Goal: Navigation & Orientation: Find specific page/section

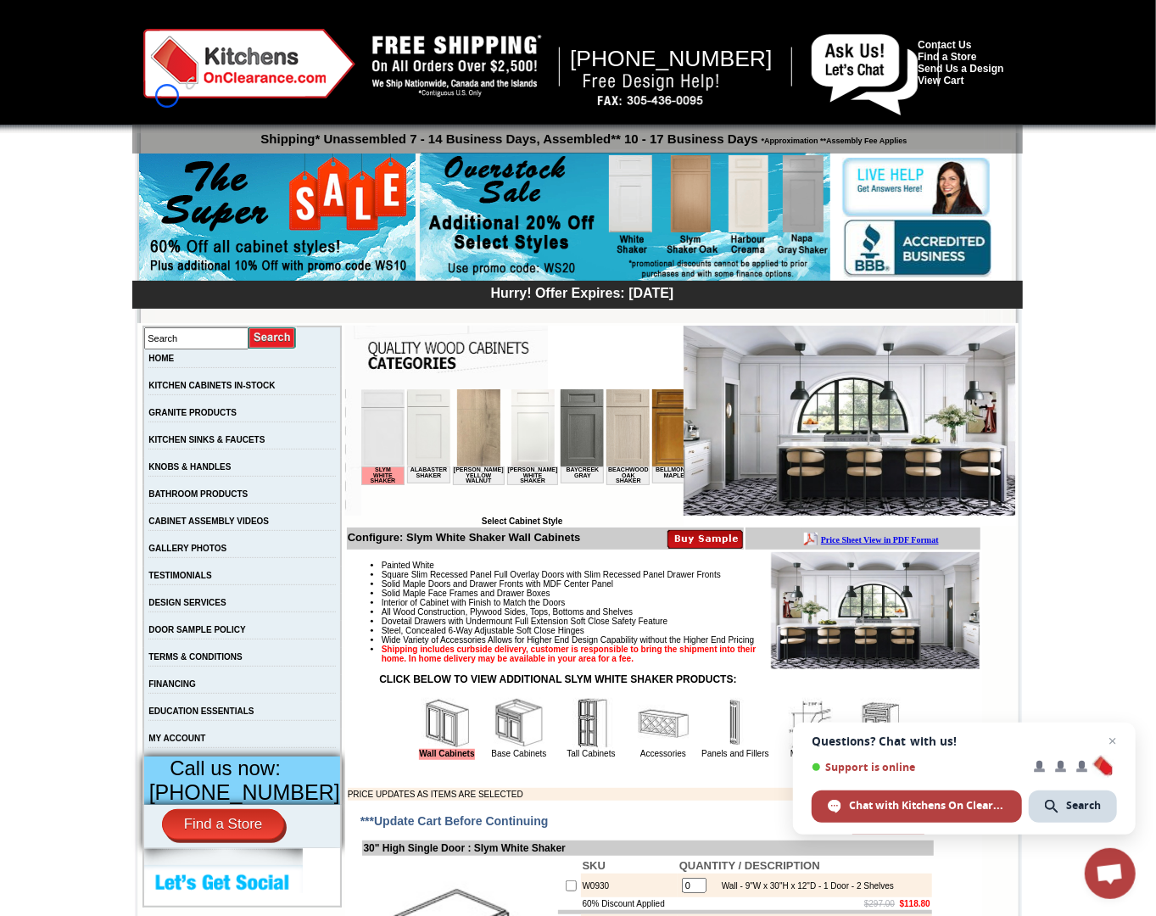
click at [167, 96] on img at bounding box center [249, 64] width 212 height 70
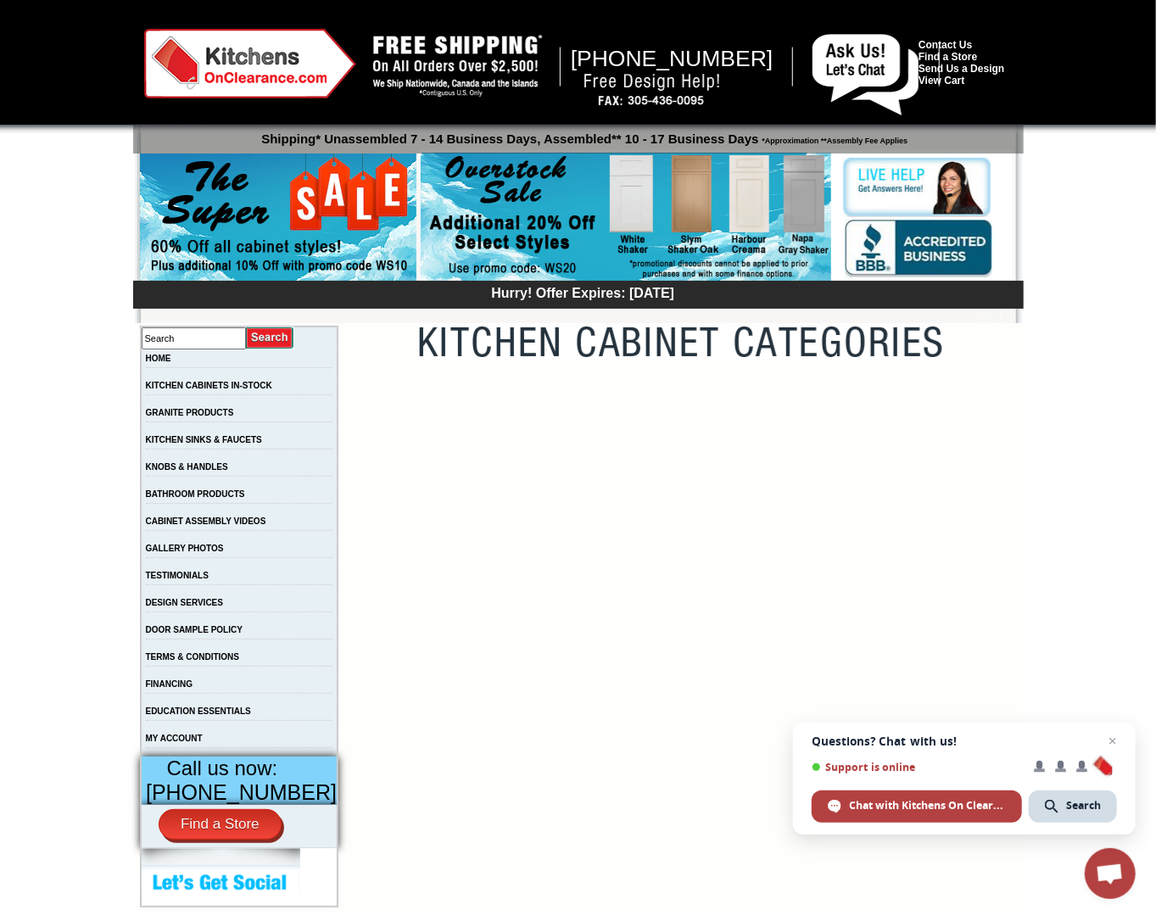
click at [169, 150] on div "Shipping* Unassembled 7 - 14 Business Days, Assembled** 10 - 17 Business Days *…" at bounding box center [578, 139] width 891 height 30
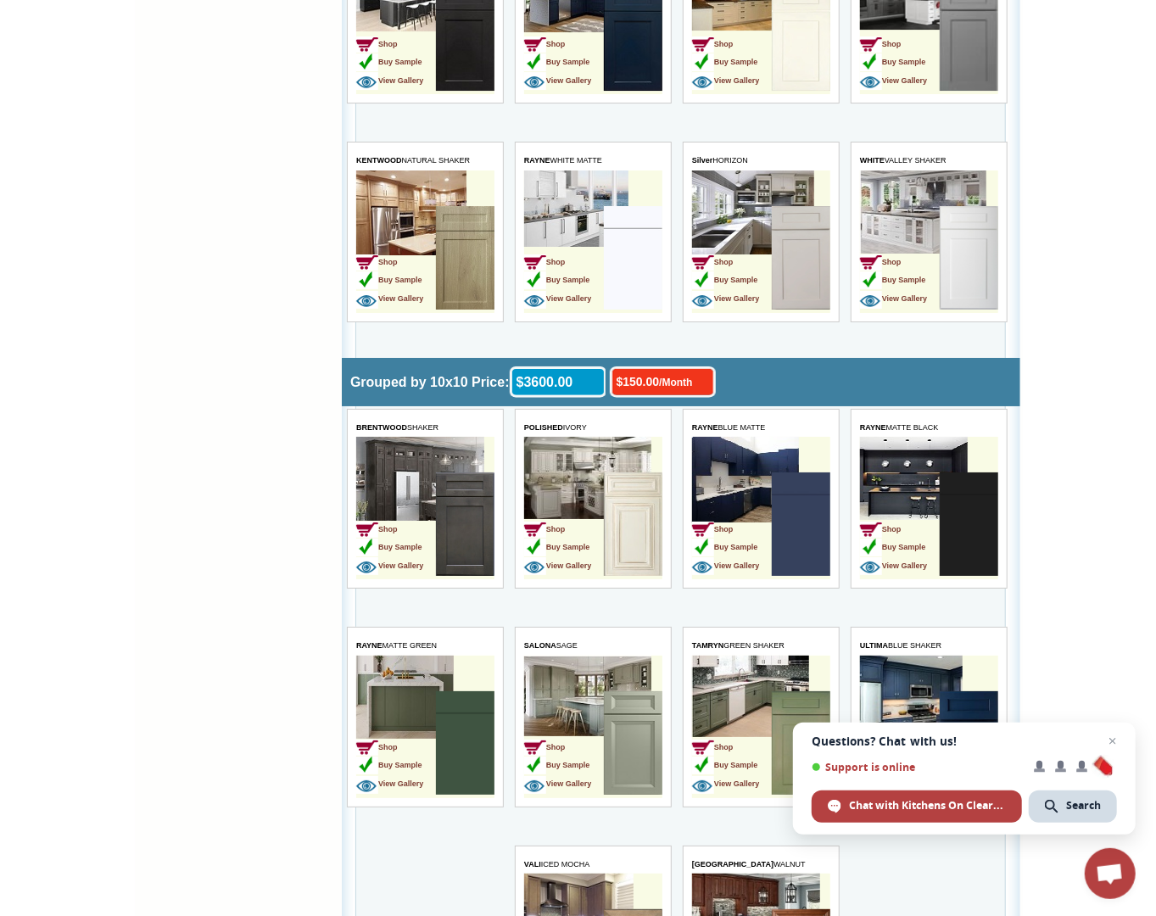
scroll to position [3334, 0]
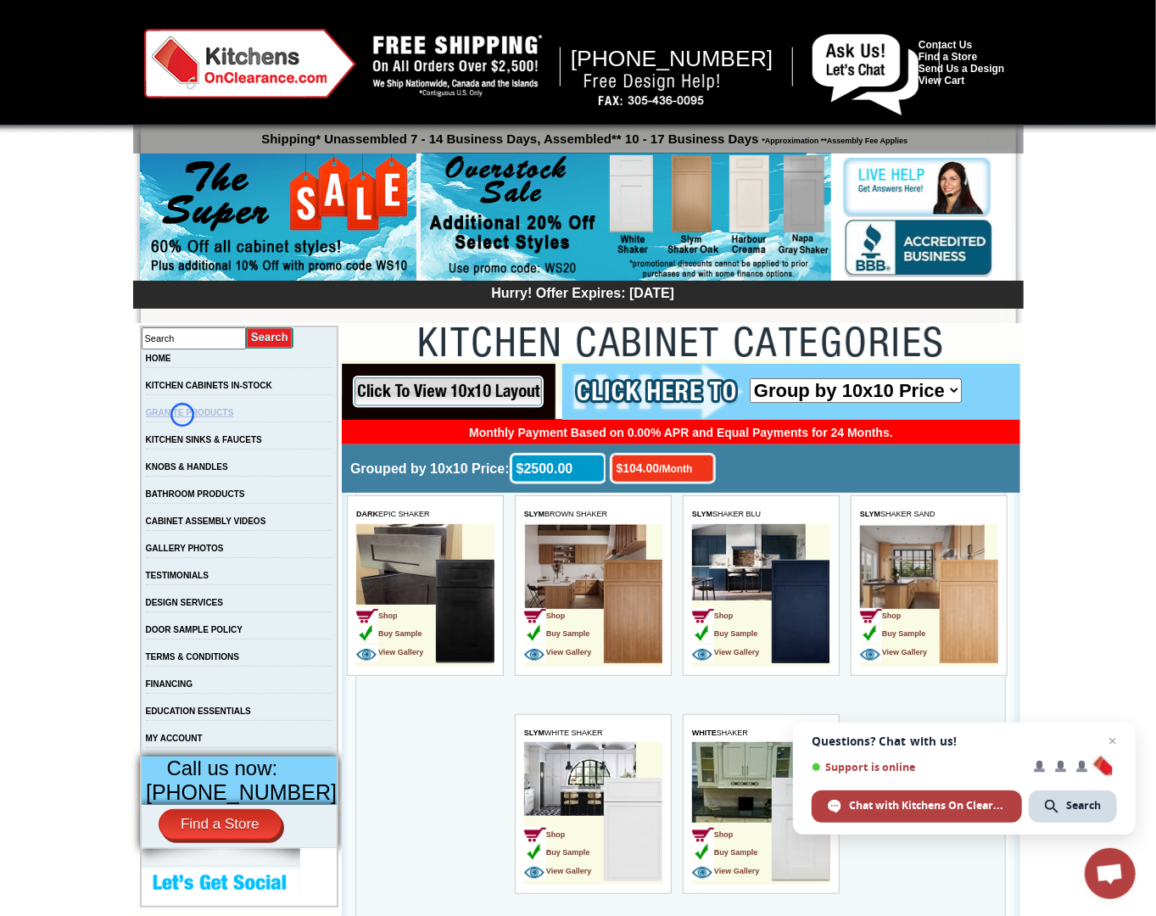
click at [182, 415] on link "GRANITE PRODUCTS" at bounding box center [190, 412] width 88 height 9
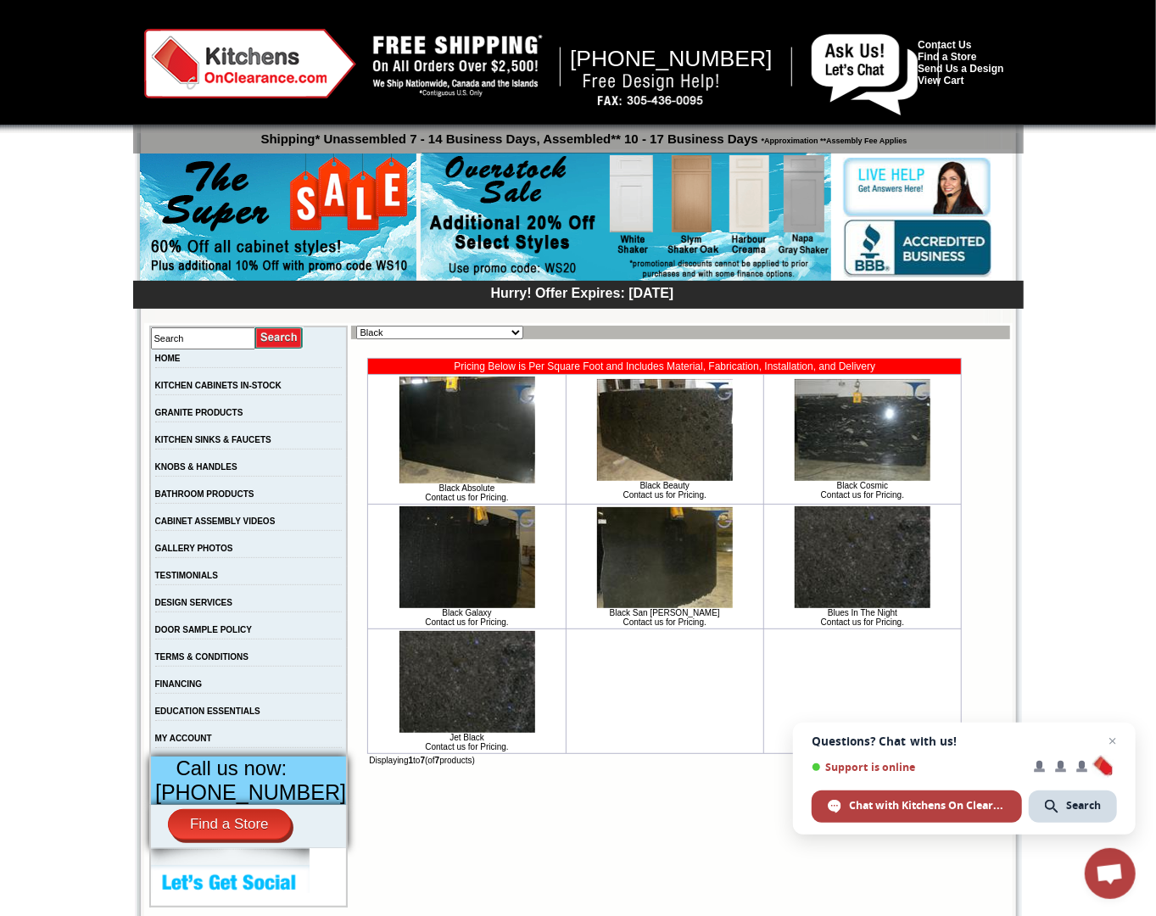
click at [147, 152] on div "Shipping* Unassembled 7 - 14 Business Days, Assembled** 10 - 17 Business Days *…" at bounding box center [578, 139] width 891 height 30
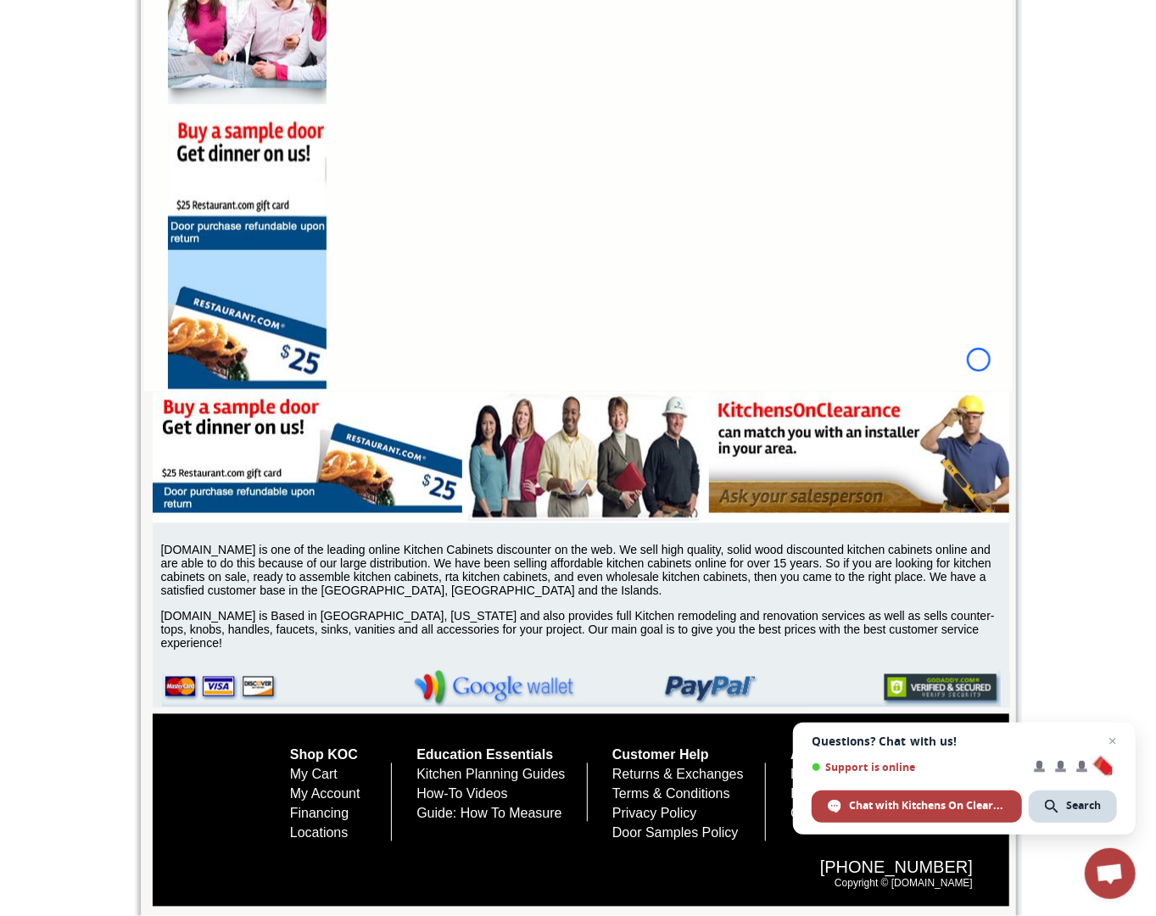
scroll to position [1262, 0]
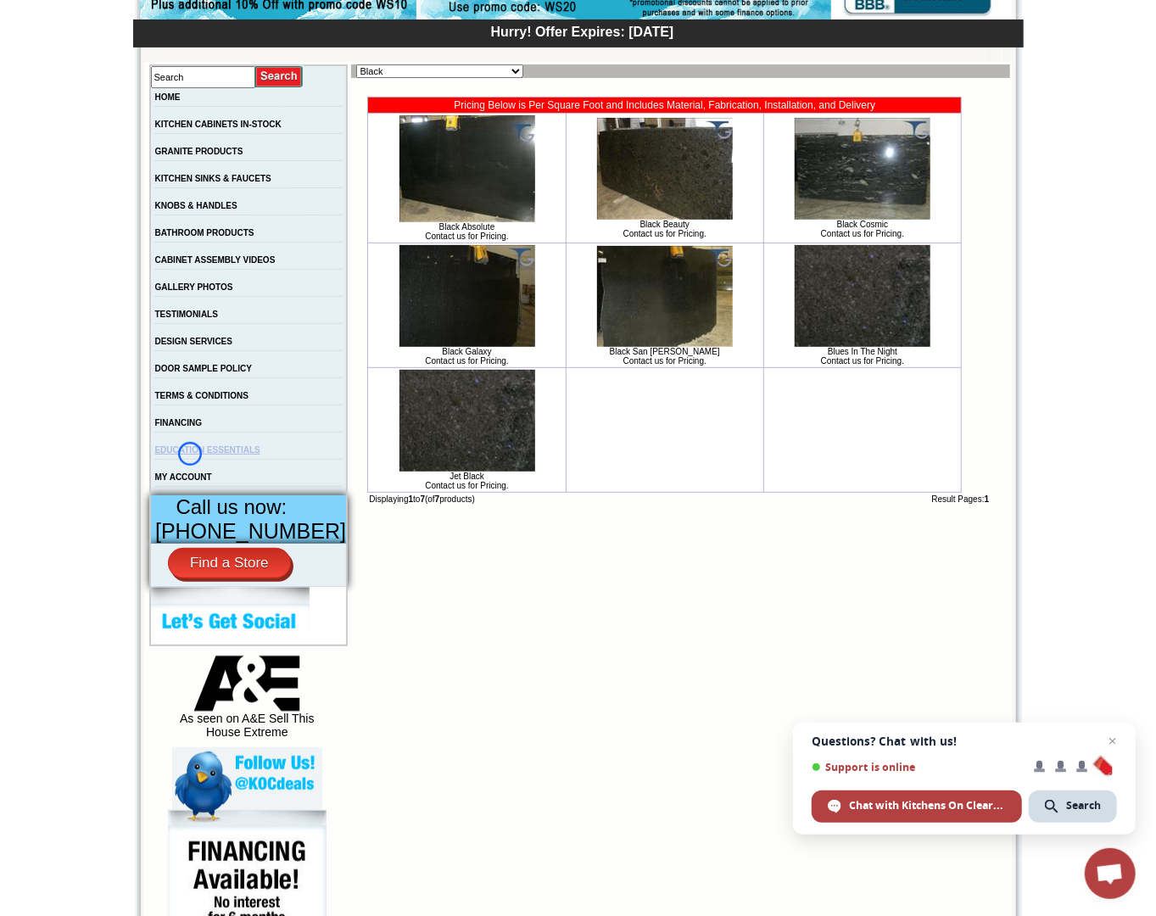
click at [190, 454] on link "EDUCATION ESSENTIALS" at bounding box center [207, 449] width 105 height 9
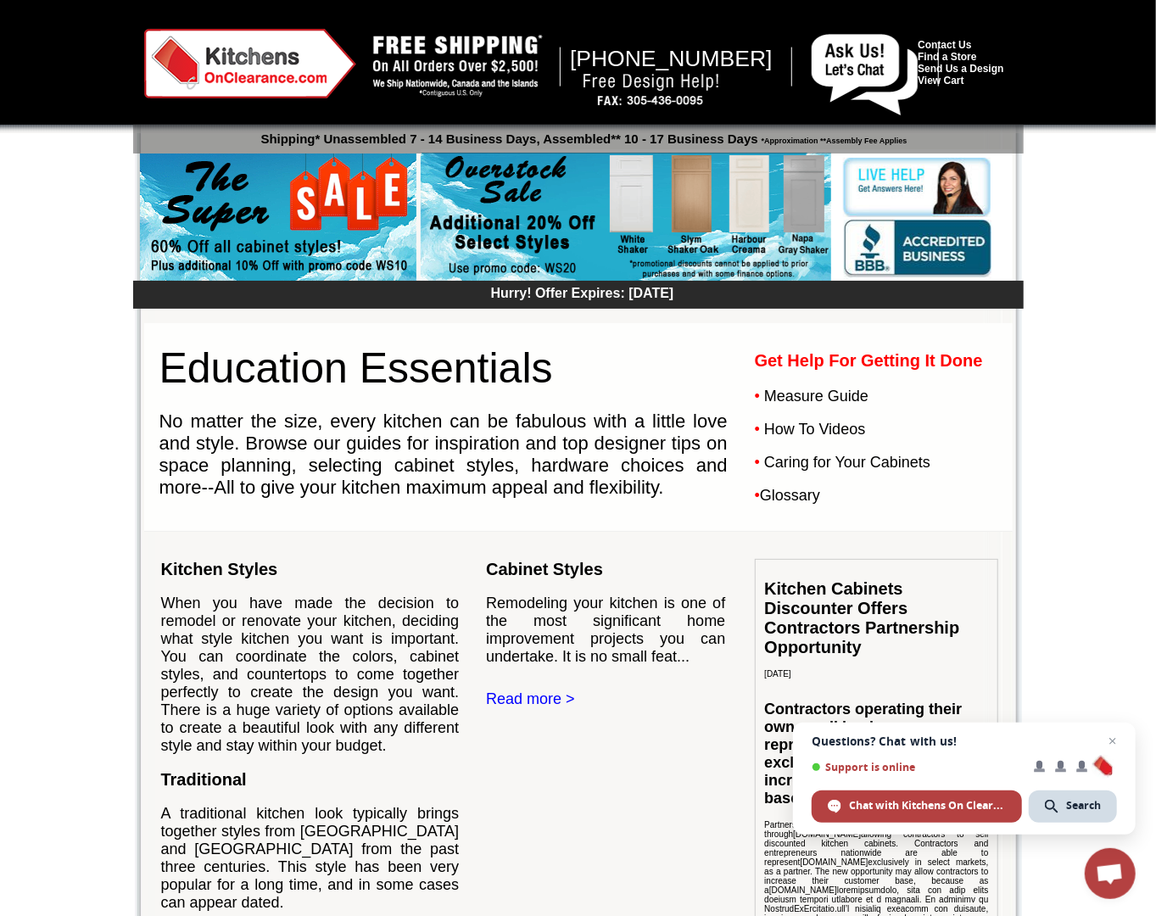
click at [137, 165] on div "1-888-621-0851 Contact Us Find a Store Send Us a Design View Cart Shipping* Una…" at bounding box center [578, 798] width 887 height 1596
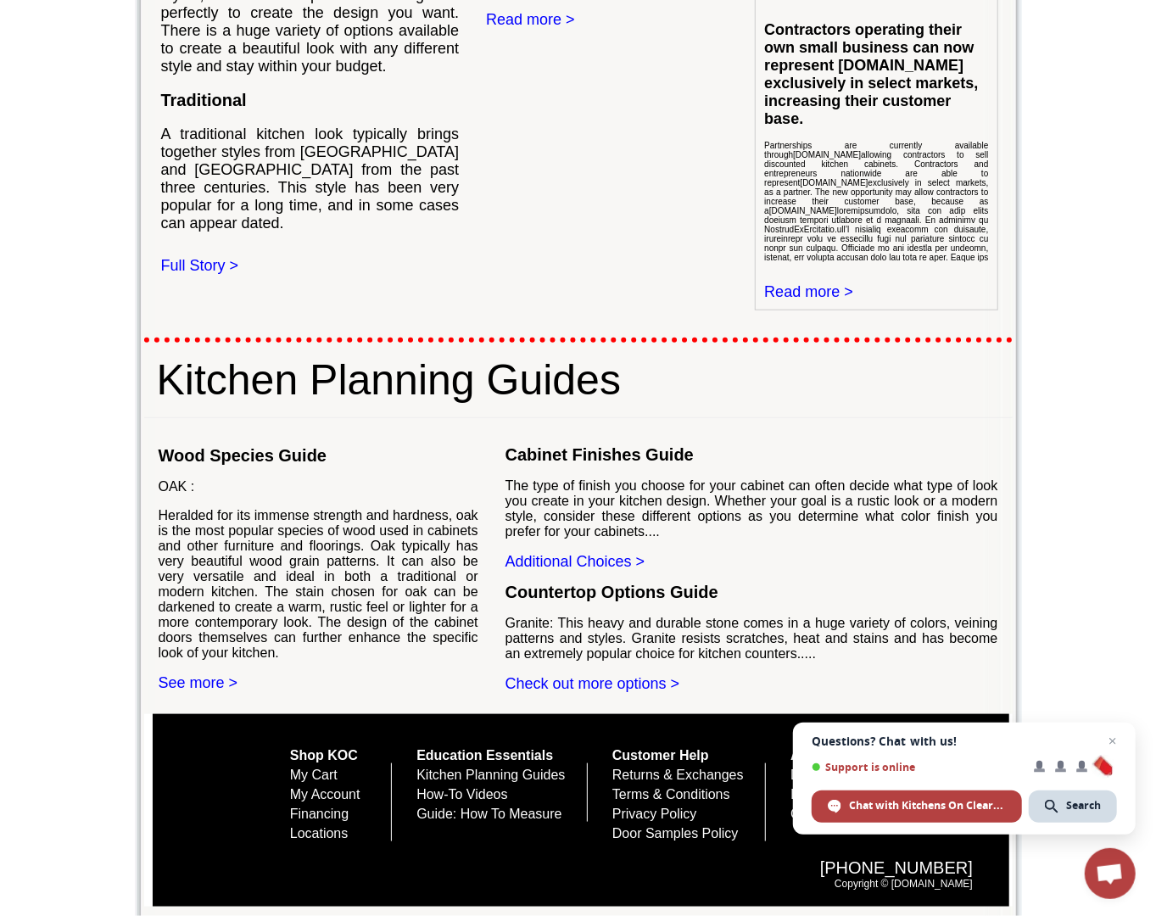
scroll to position [780, 0]
click at [137, 165] on div "1-888-621-0851 Contact Us Find a Store Send Us a Design View Cart Shipping* Una…" at bounding box center [578, 119] width 887 height 1596
click at [290, 816] on link "Financing" at bounding box center [319, 814] width 59 height 14
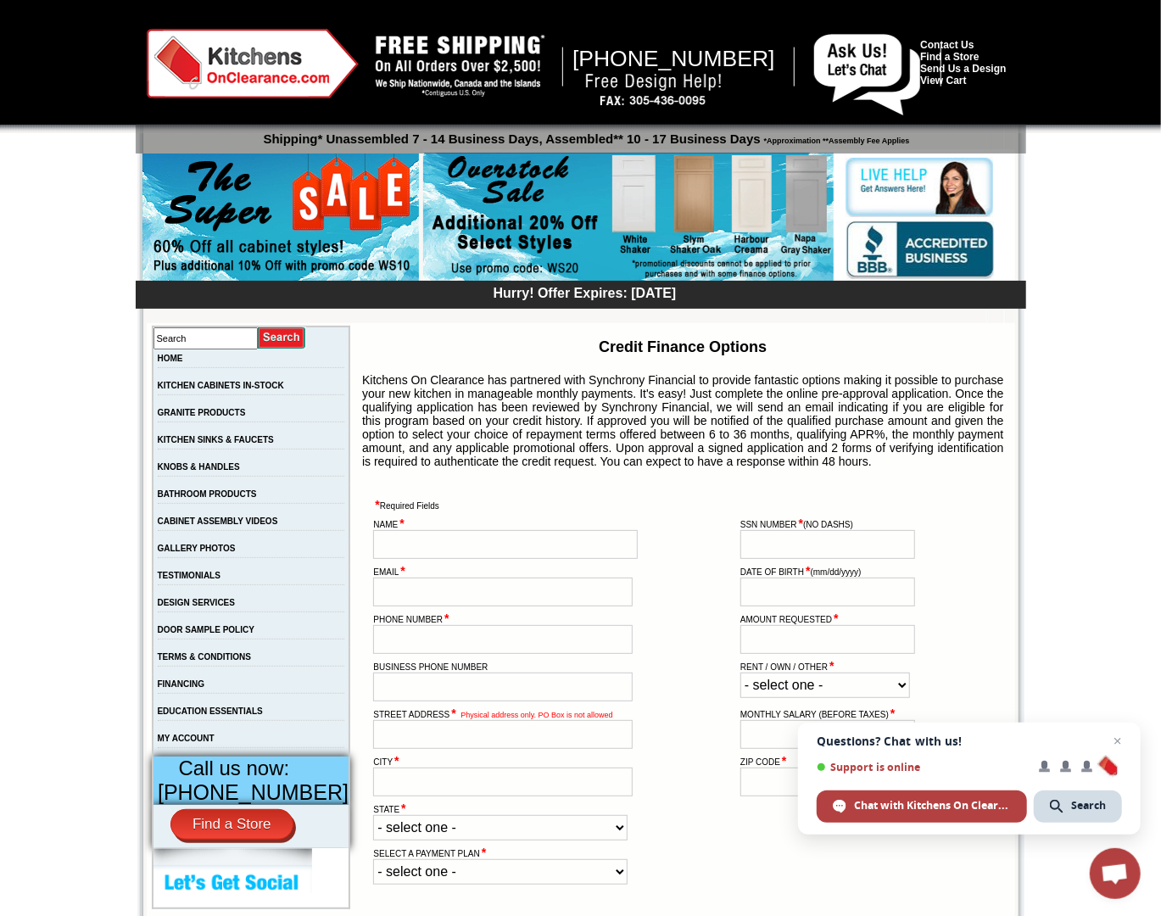
click at [127, 156] on body "[PHONE_NUMBER] Contact Us Find a Store Send Us a Design View Cart Shipping* Una…" at bounding box center [580, 923] width 1161 height 1846
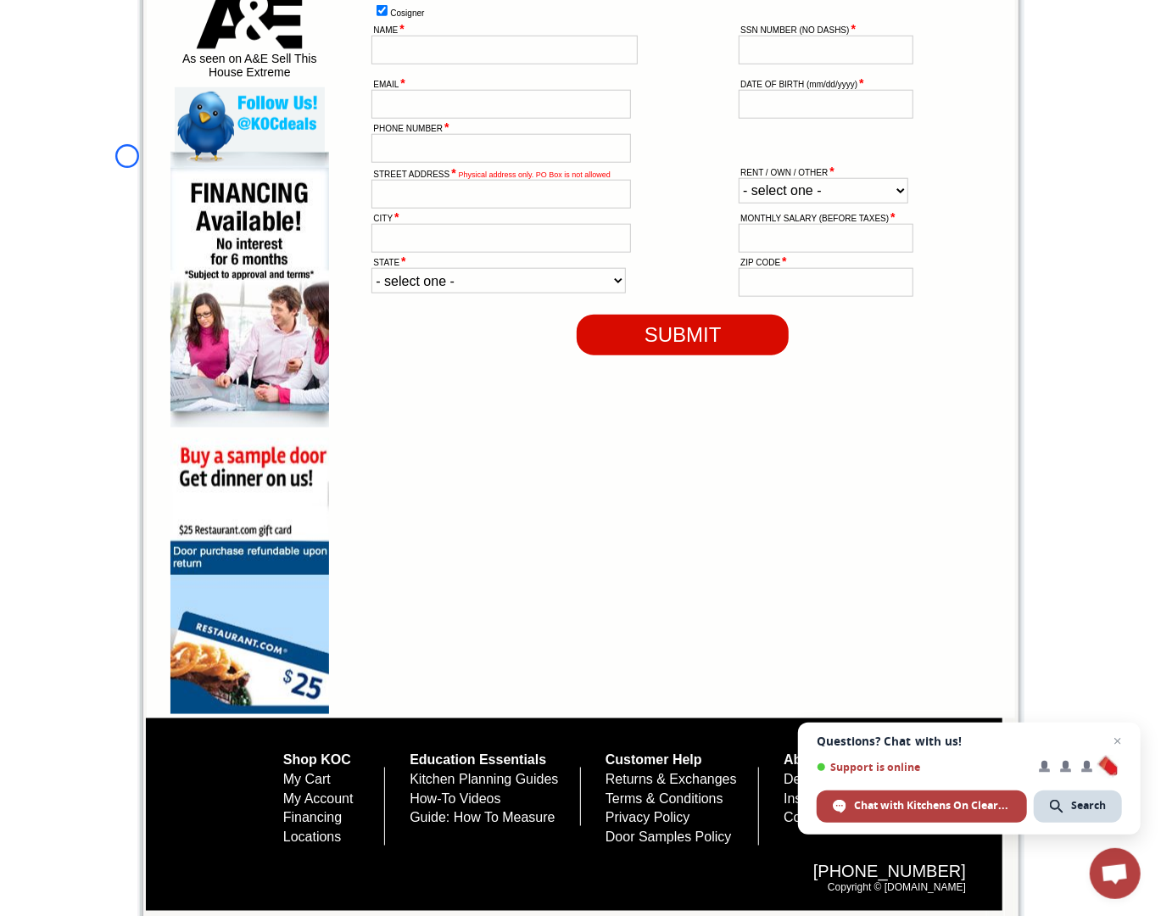
scroll to position [948, 0]
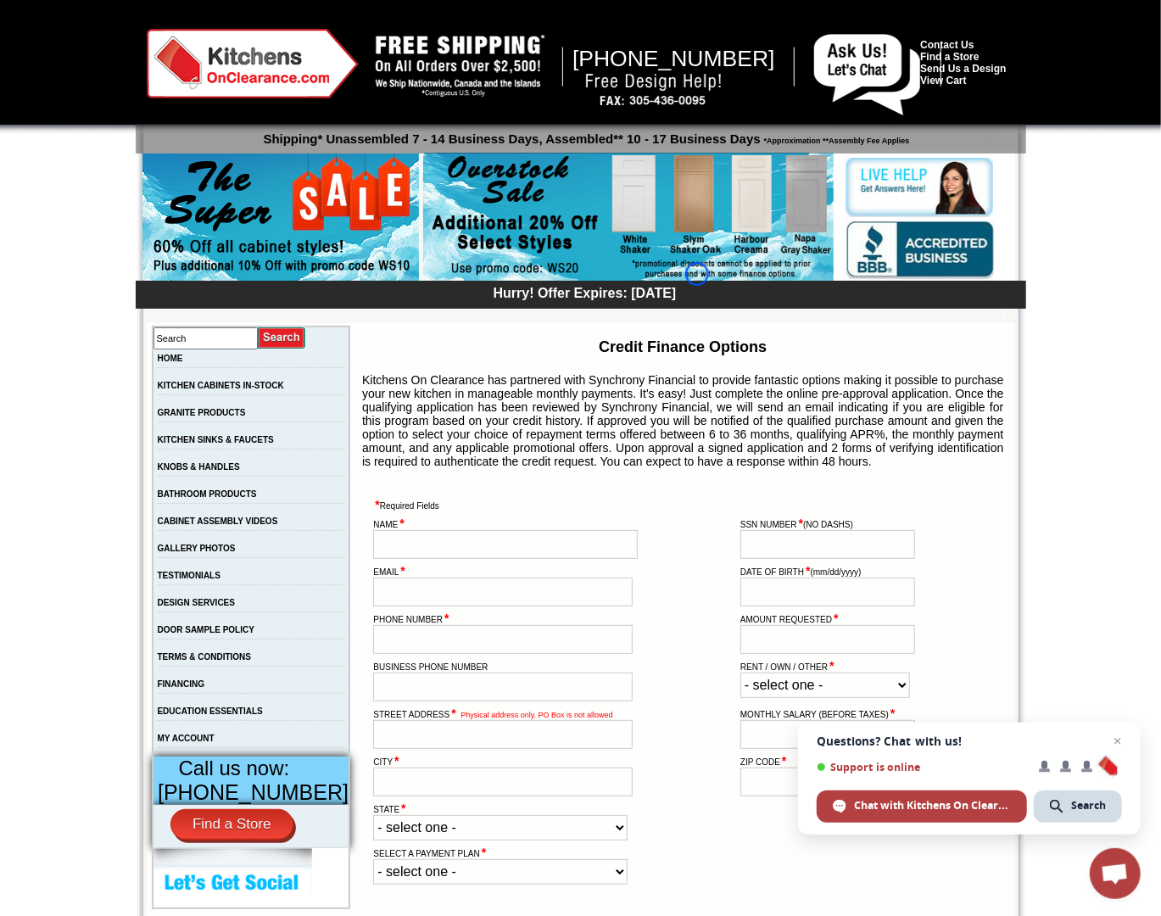
click at [697, 274] on img at bounding box center [628, 218] width 411 height 130
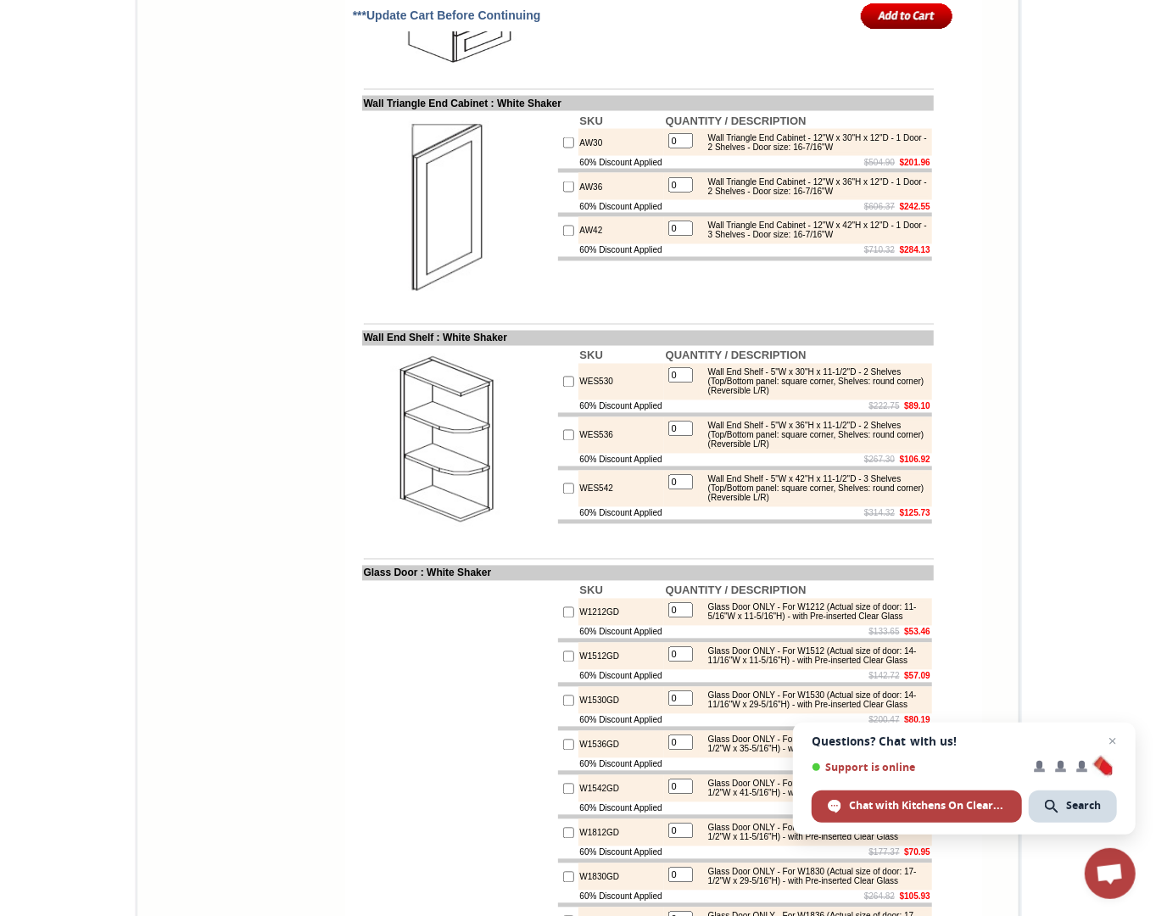
scroll to position [5048, 0]
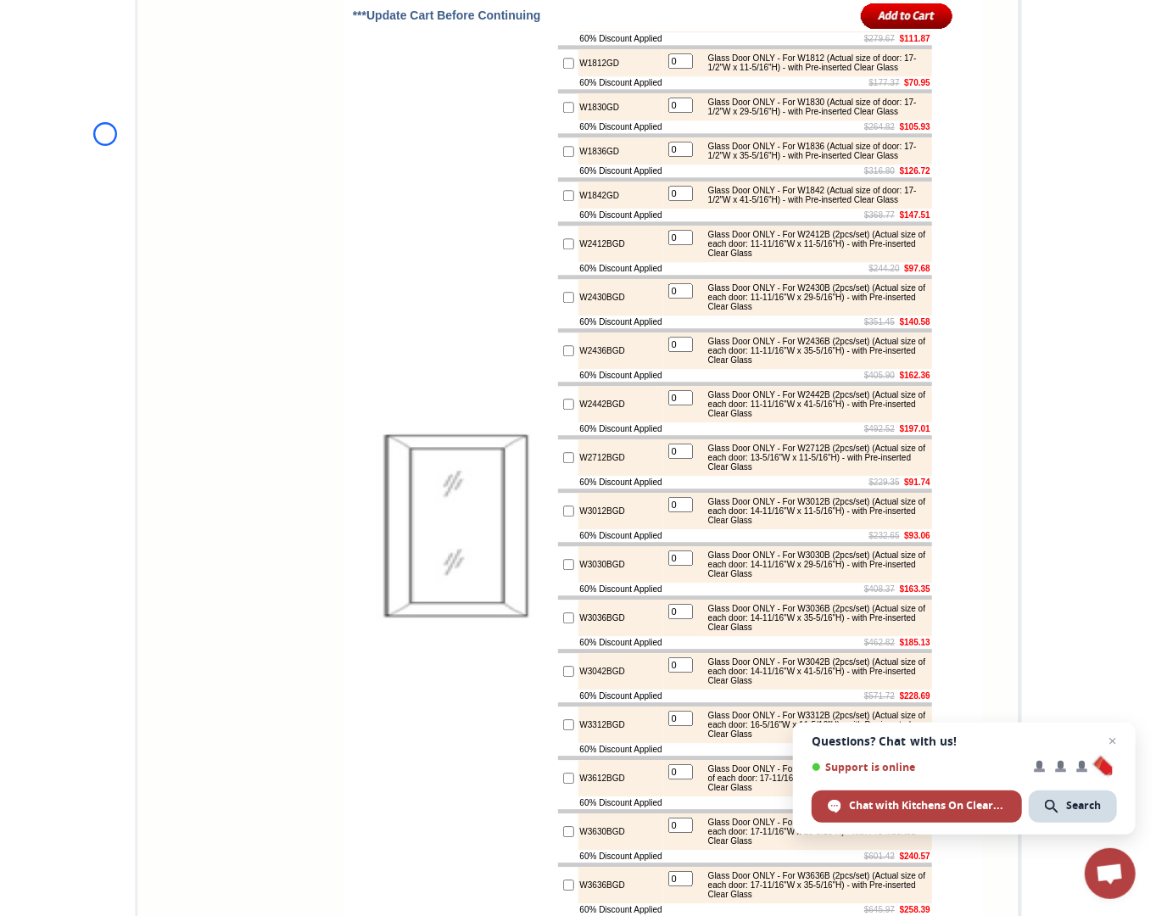
scroll to position [39, 0]
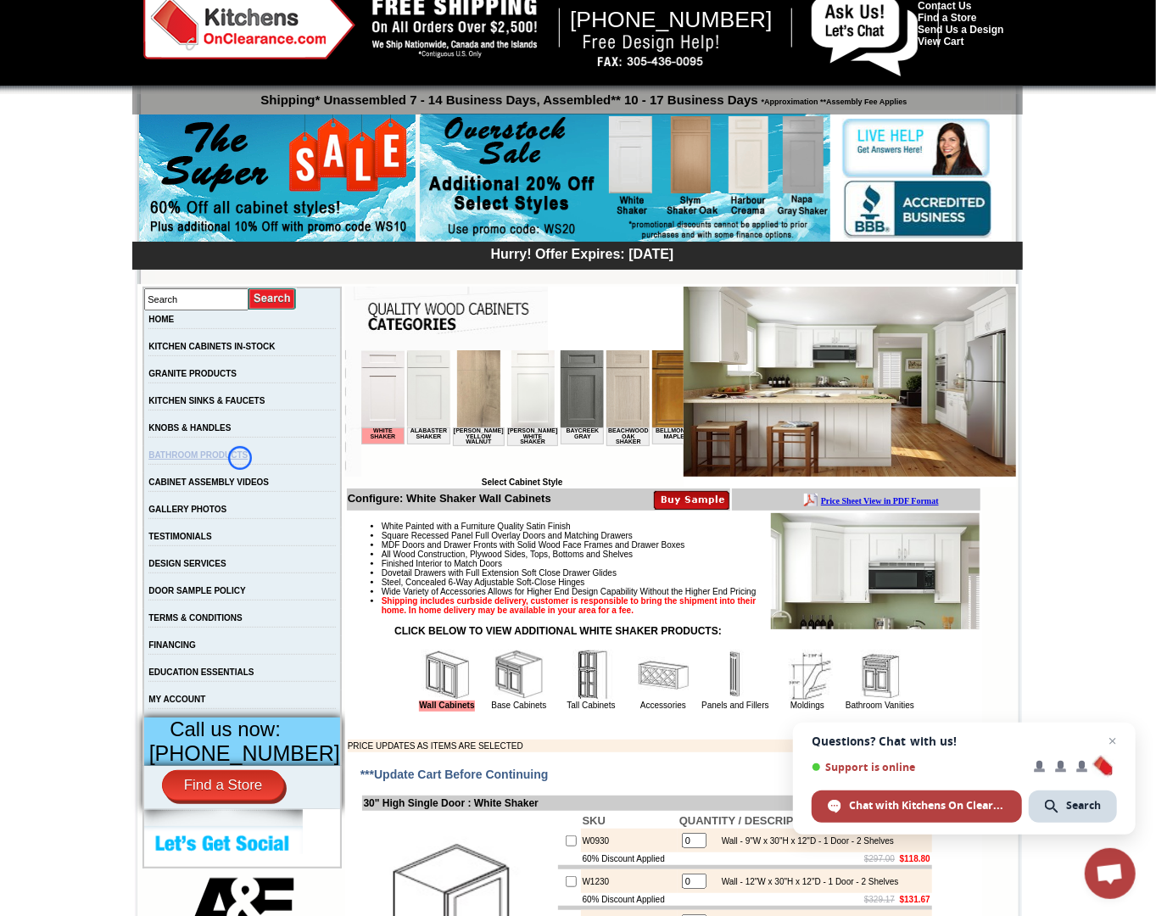
click at [240, 458] on link "BATHROOM PRODUCTS" at bounding box center [197, 454] width 99 height 9
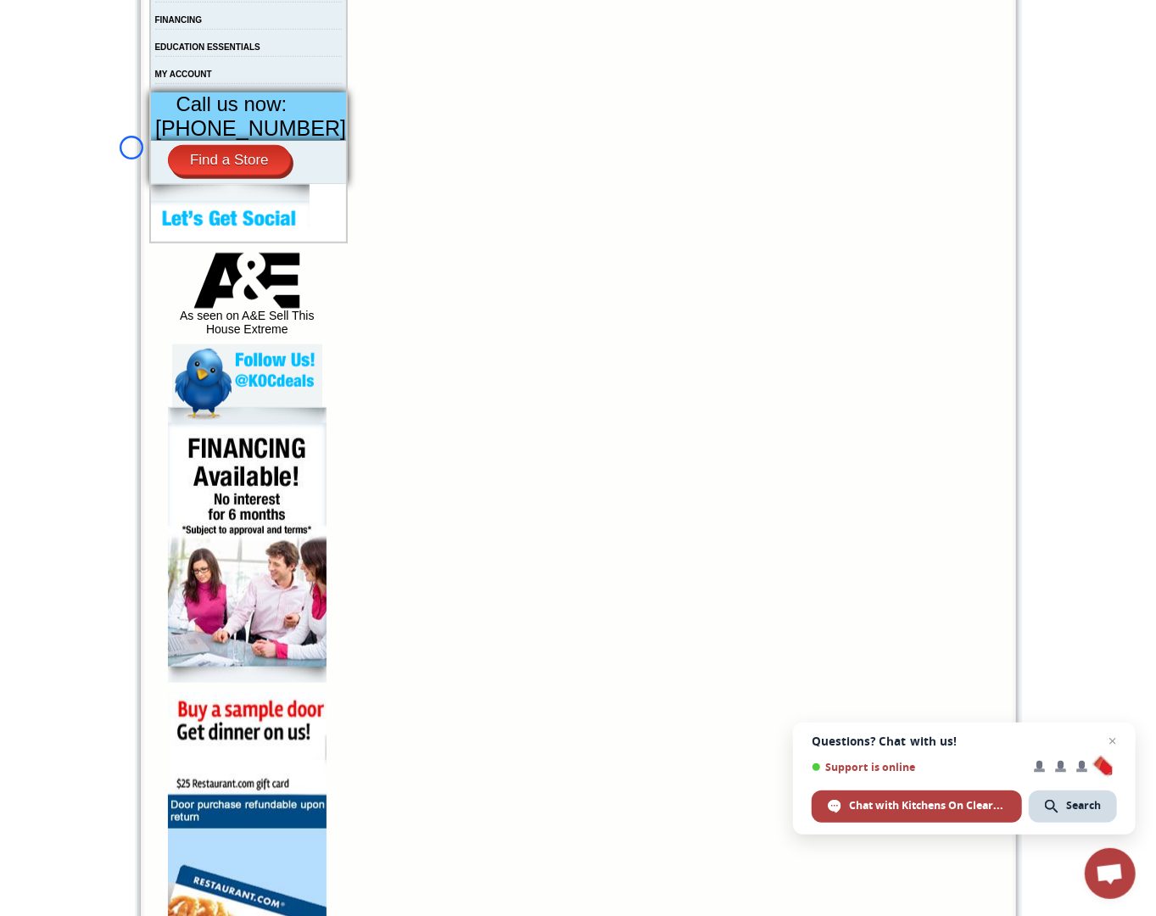
scroll to position [696, 0]
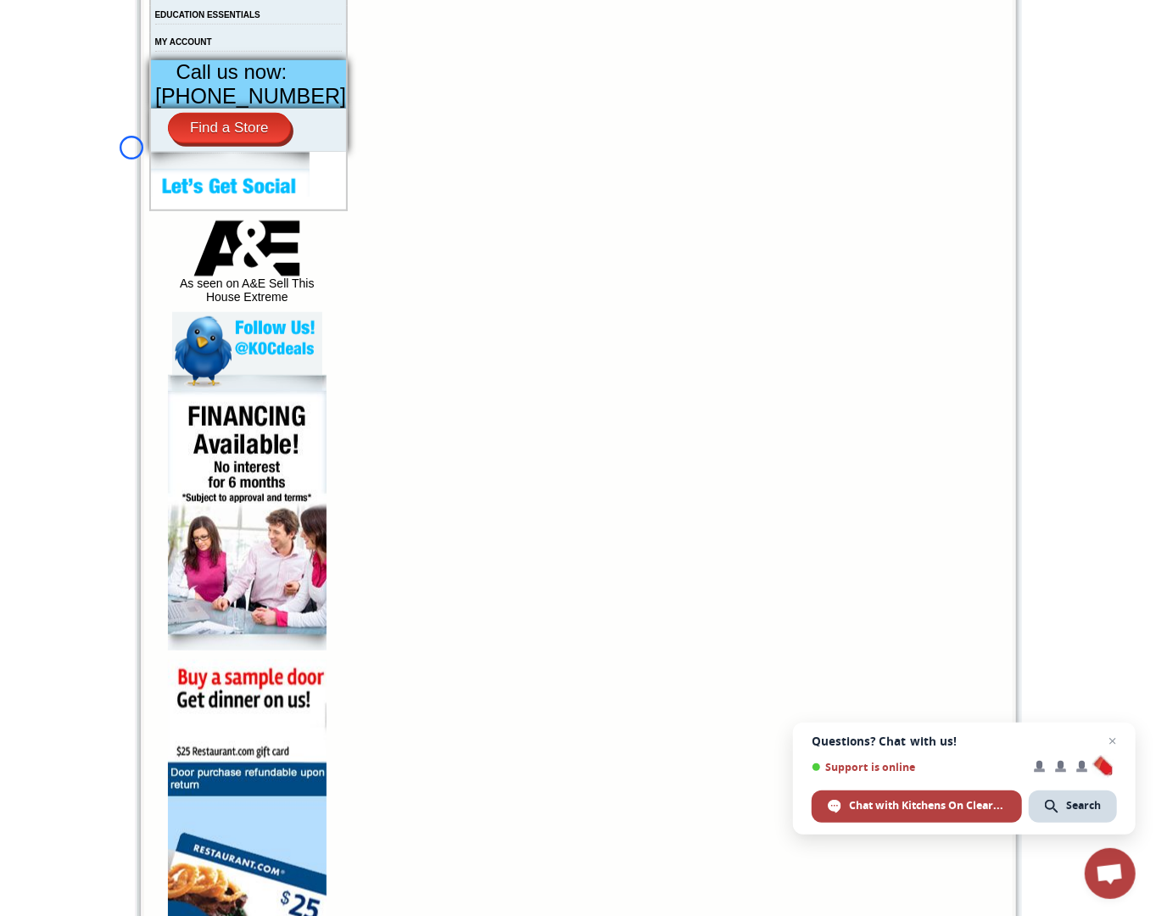
click at [131, 148] on body "[PHONE_NUMBER] Contact Us Find a Store Send Us a Design View Cart Shipping* Una…" at bounding box center [578, 379] width 1156 height 2150
